Goal: Transaction & Acquisition: Purchase product/service

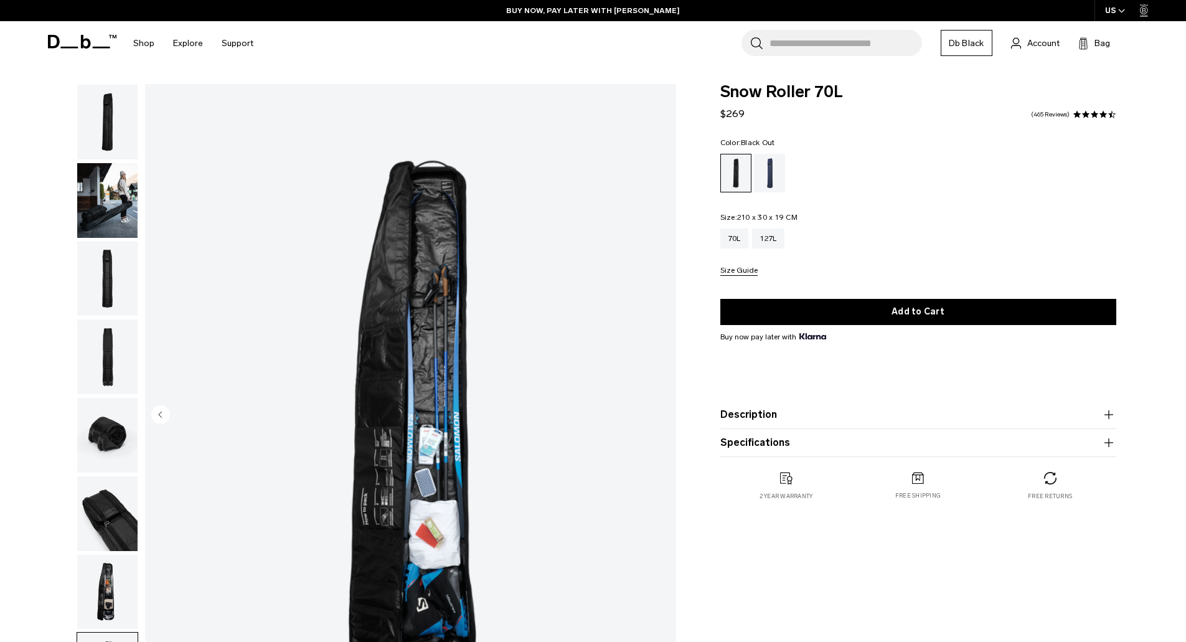
click at [110, 126] on img "button" at bounding box center [107, 122] width 60 height 75
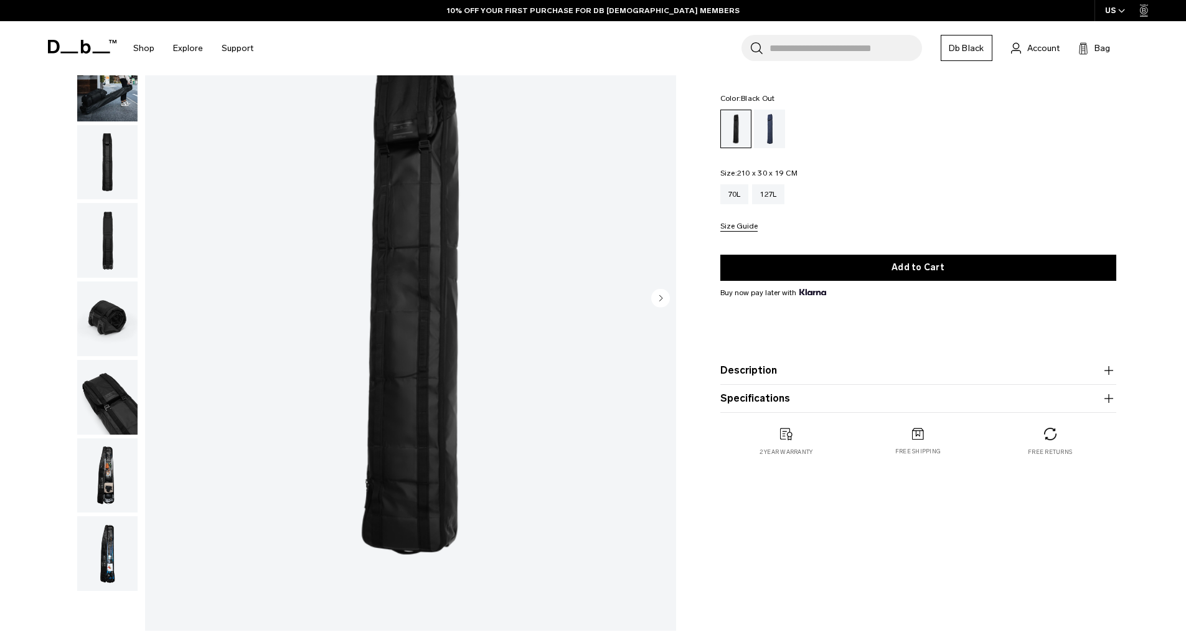
scroll to position [62, 0]
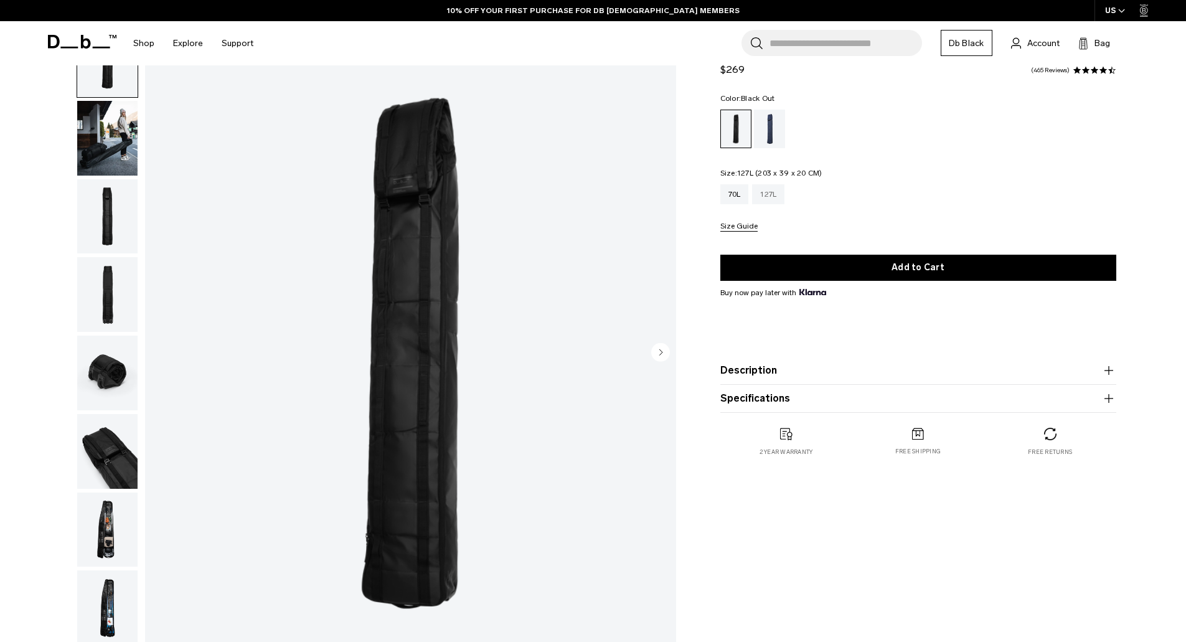
click at [774, 193] on div "127L" at bounding box center [768, 194] width 32 height 20
